Goal: Find specific page/section: Find specific page/section

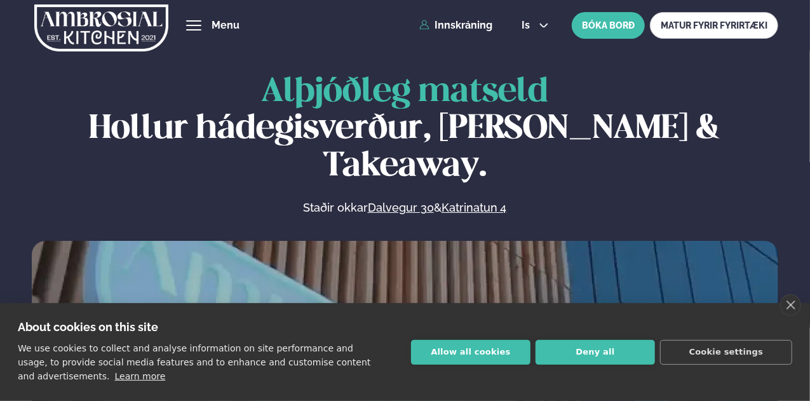
click at [193, 31] on button "hamburger" at bounding box center [193, 25] width 15 height 15
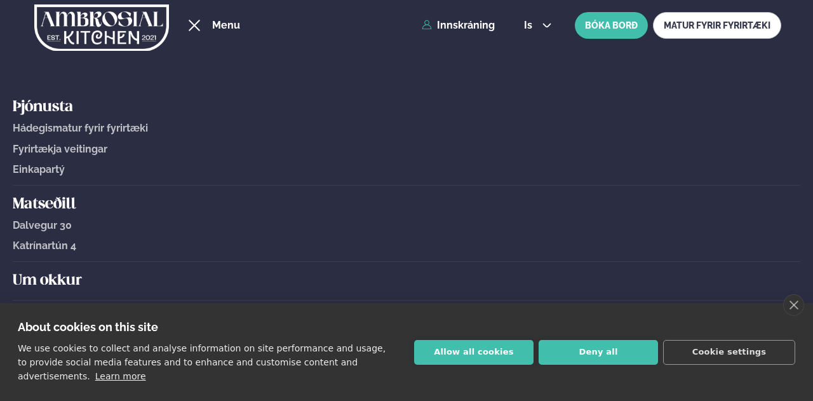
click at [98, 126] on span "Hádegismatur fyrir fyrirtæki" at bounding box center [80, 128] width 135 height 12
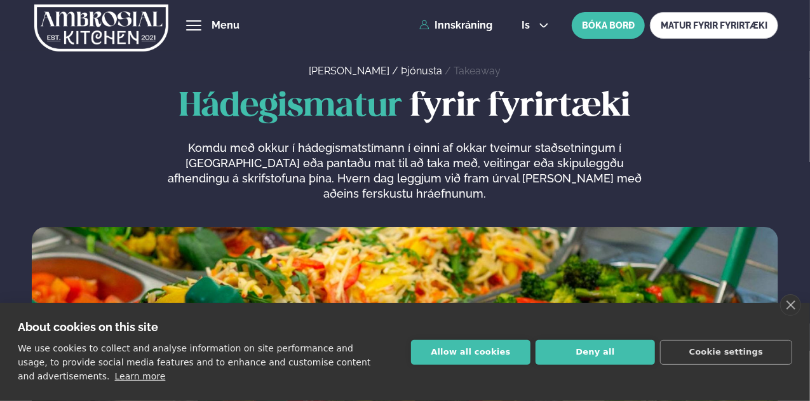
click at [208, 16] on div "Þjónusta Hádegismatur fyrir fyrirtæki Fyrirtækja veitingar Einkapartý Matseðill…" at bounding box center [405, 25] width 810 height 51
click at [200, 20] on span "hamburger" at bounding box center [193, 20] width 15 height 1
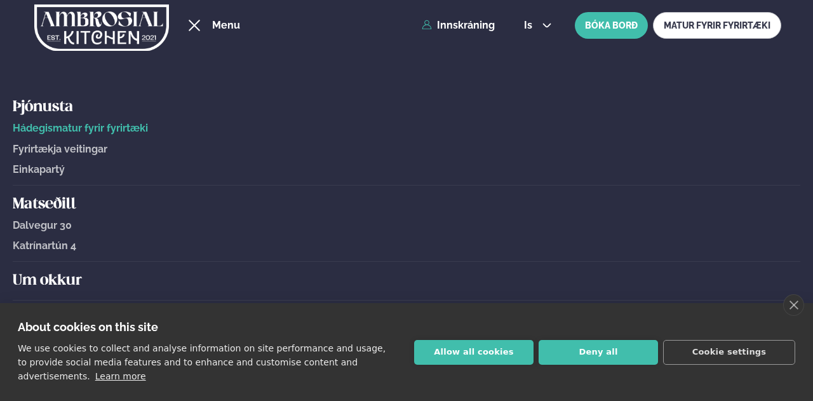
click at [193, 100] on h5 "Þjónusta" at bounding box center [407, 107] width 788 height 20
